Goal: Use online tool/utility: Utilize a website feature to perform a specific function

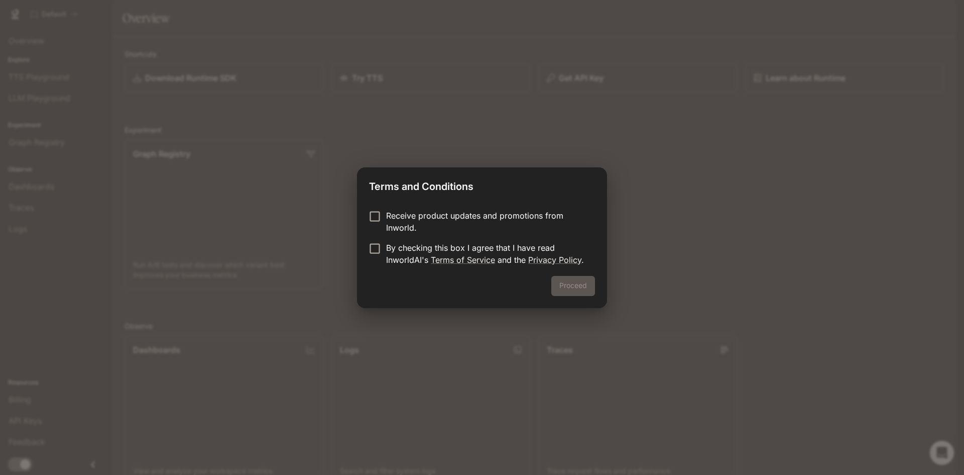
click at [529, 246] on p "By checking this box I agree that I have read InworldAI's Terms of Service and …" at bounding box center [486, 254] width 201 height 24
click at [572, 286] on button "Proceed" at bounding box center [573, 286] width 44 height 20
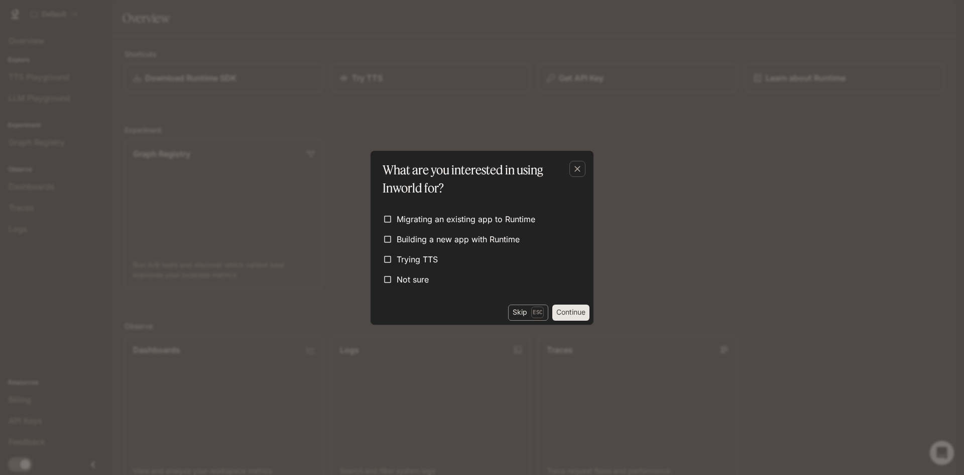
click at [528, 311] on button "Skip Esc" at bounding box center [528, 312] width 40 height 16
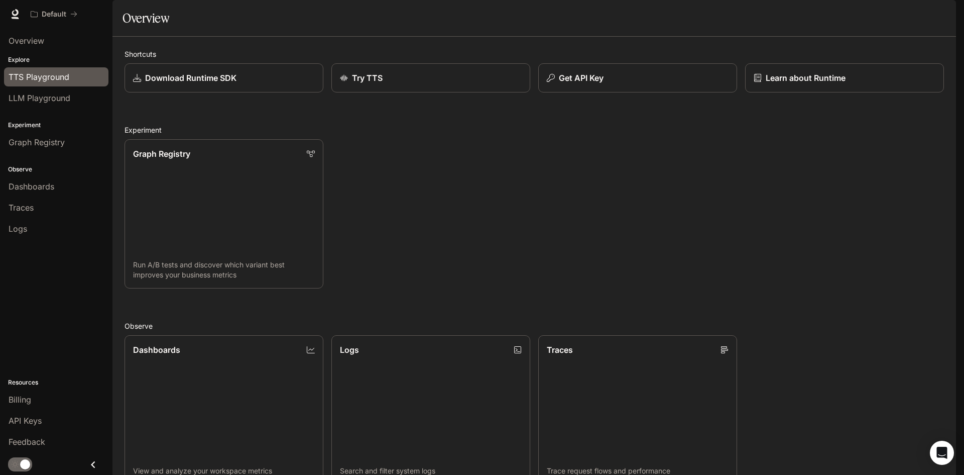
click at [54, 77] on span "TTS Playground" at bounding box center [39, 77] width 61 height 12
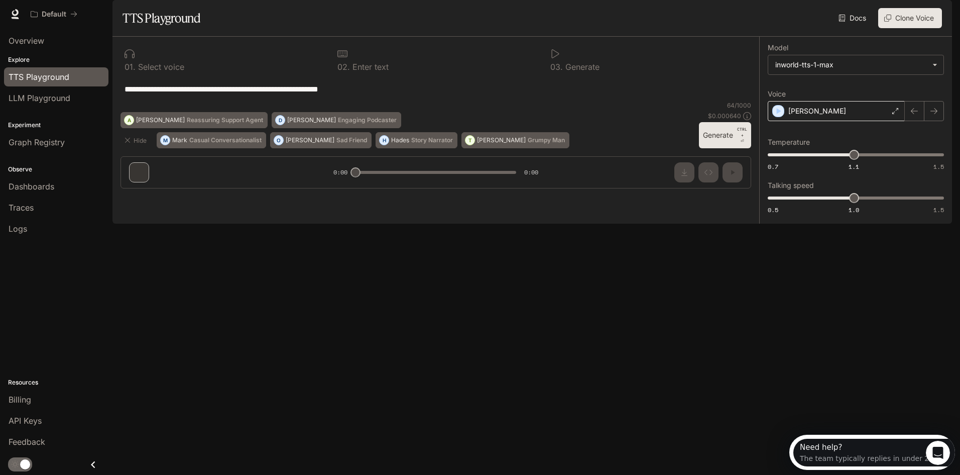
click at [824, 121] on div "[PERSON_NAME]" at bounding box center [836, 111] width 137 height 20
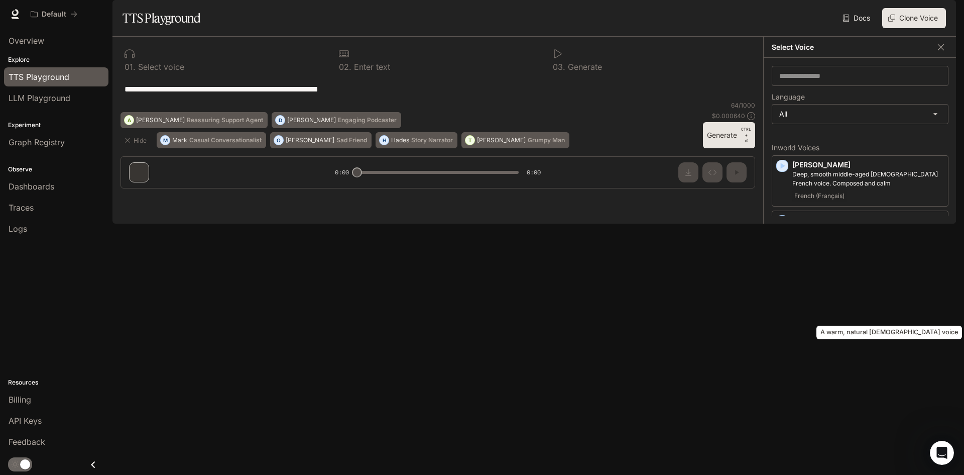
click at [836, 318] on div "A warm, natural [DEMOGRAPHIC_DATA] voice" at bounding box center [890, 329] width 148 height 22
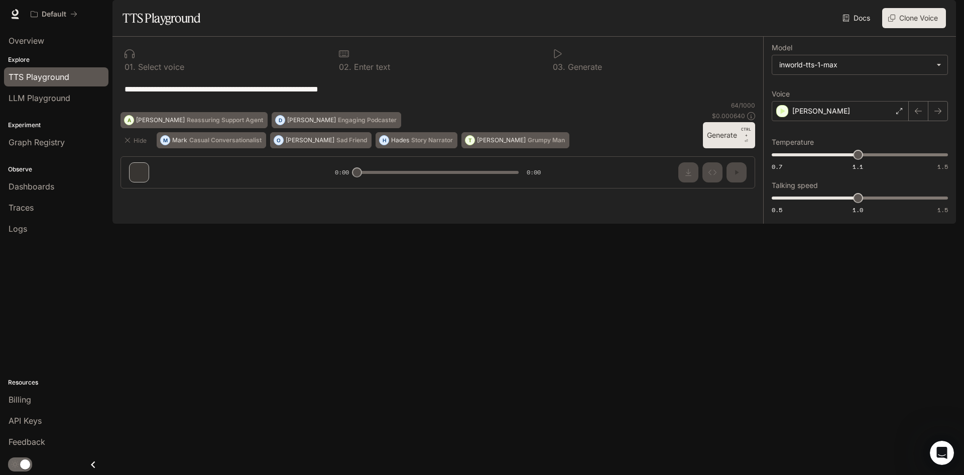
click at [734, 196] on div "**********" at bounding box center [437, 117] width 651 height 160
click at [731, 148] on button "Generate CTRL + ⏎" at bounding box center [729, 135] width 52 height 26
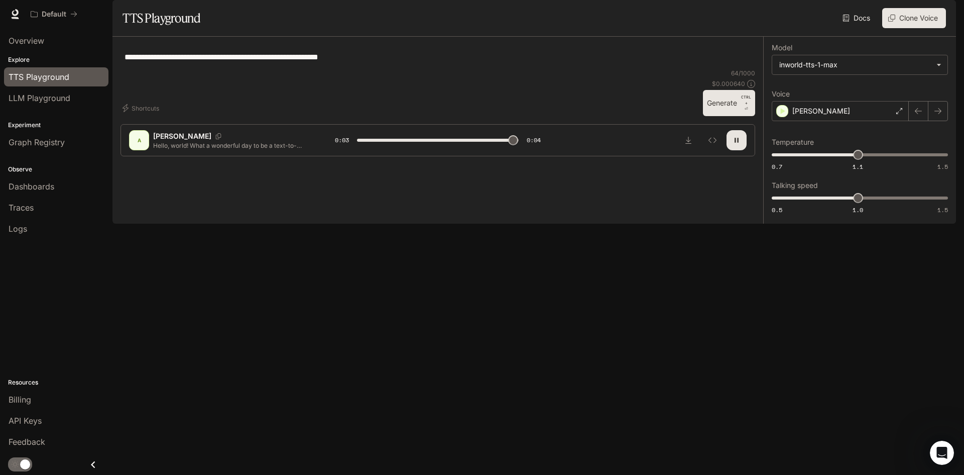
type input "*"
click at [49, 100] on span "LLM Playground" at bounding box center [40, 98] width 62 height 12
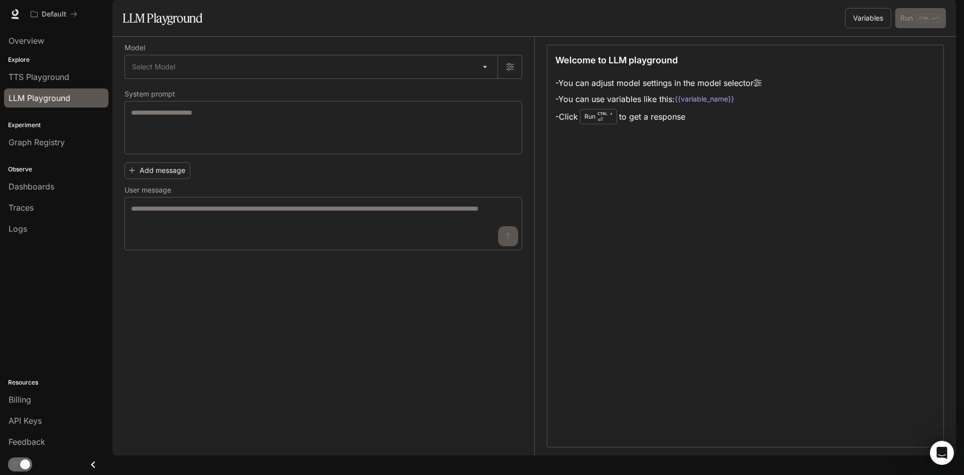
click at [943, 14] on img "button" at bounding box center [942, 14] width 14 height 14
click at [943, 14] on div at bounding box center [482, 237] width 964 height 475
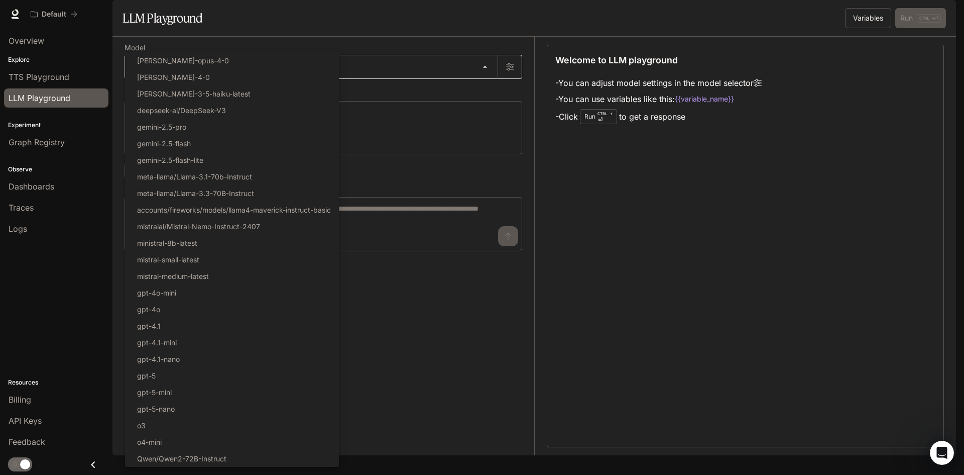
click at [175, 96] on body "Skip to main content Default Runtime Runtime Documentation Documentation Portal…" at bounding box center [482, 305] width 964 height 610
click at [319, 40] on div at bounding box center [482, 237] width 964 height 475
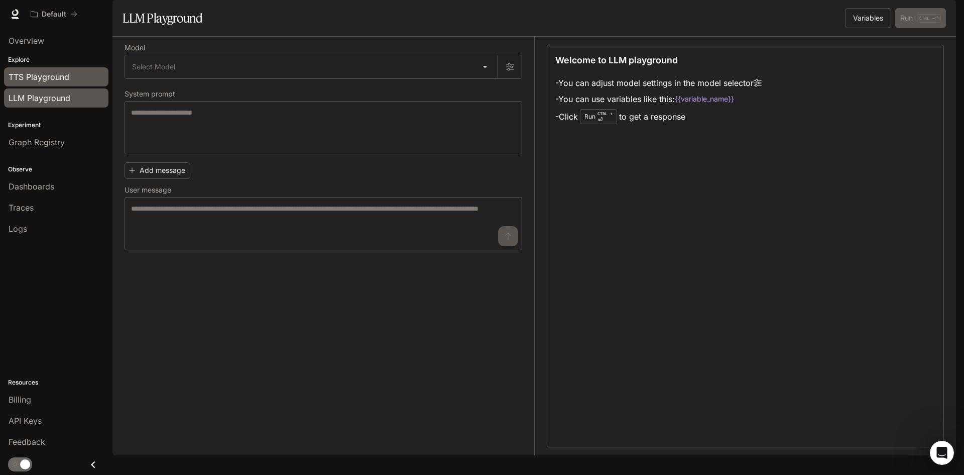
click at [68, 81] on span "TTS Playground" at bounding box center [39, 77] width 61 height 12
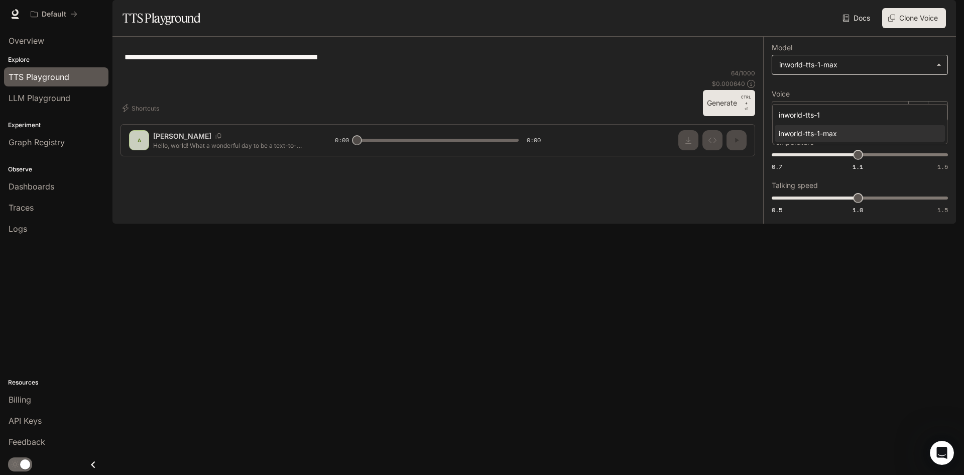
click at [840, 91] on body "**********" at bounding box center [482, 305] width 964 height 610
click at [832, 297] on div at bounding box center [482, 237] width 964 height 475
click at [888, 121] on div "[PERSON_NAME]" at bounding box center [840, 111] width 137 height 20
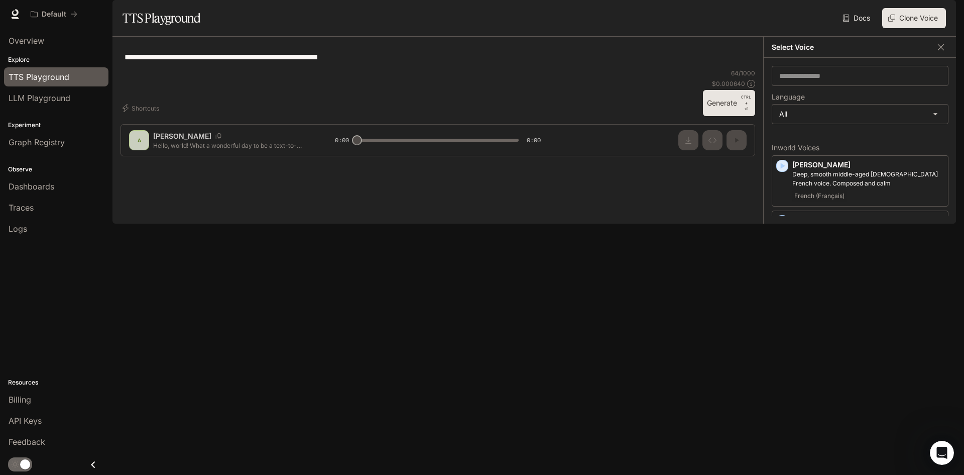
click at [740, 69] on div "**********" at bounding box center [438, 57] width 635 height 24
click at [691, 69] on div "**********" at bounding box center [438, 57] width 635 height 24
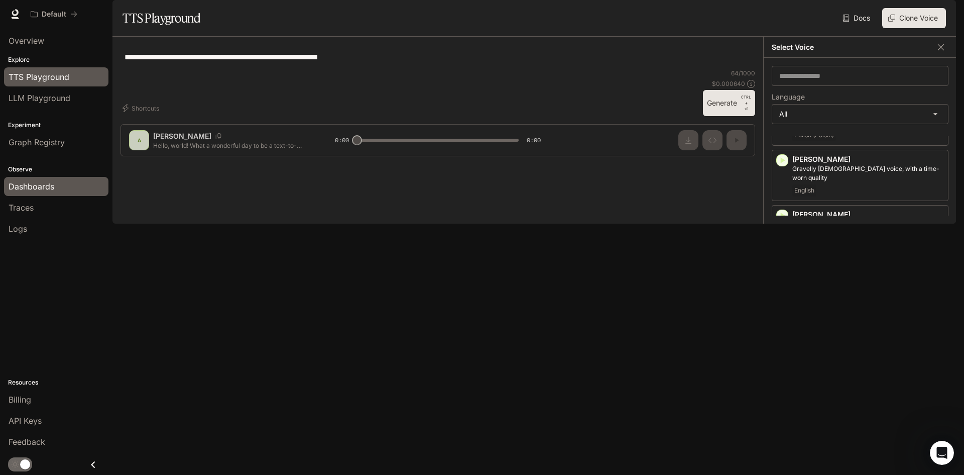
click at [27, 187] on span "Dashboards" at bounding box center [32, 186] width 46 height 12
